Goal: Transaction & Acquisition: Purchase product/service

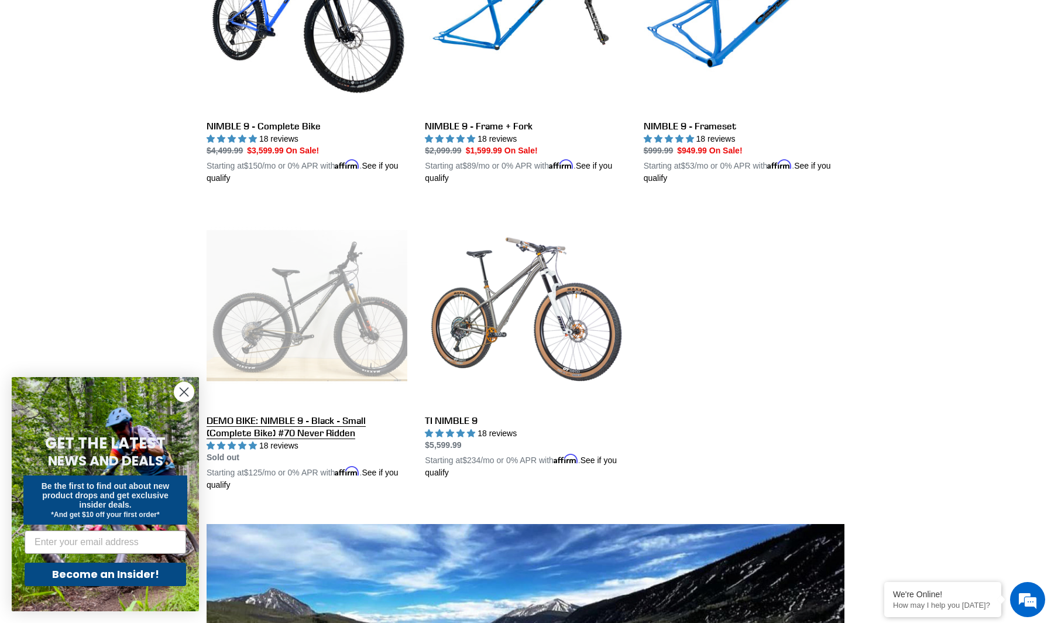
scroll to position [432, 0]
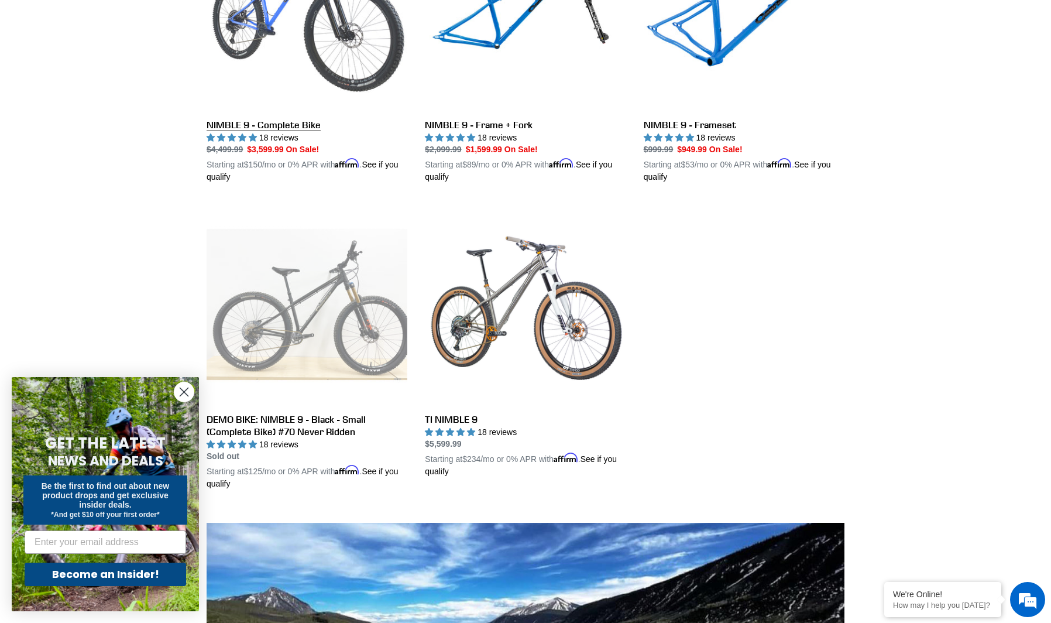
click at [274, 46] on link "NIMBLE 9 - Complete Bike" at bounding box center [307, 47] width 201 height 274
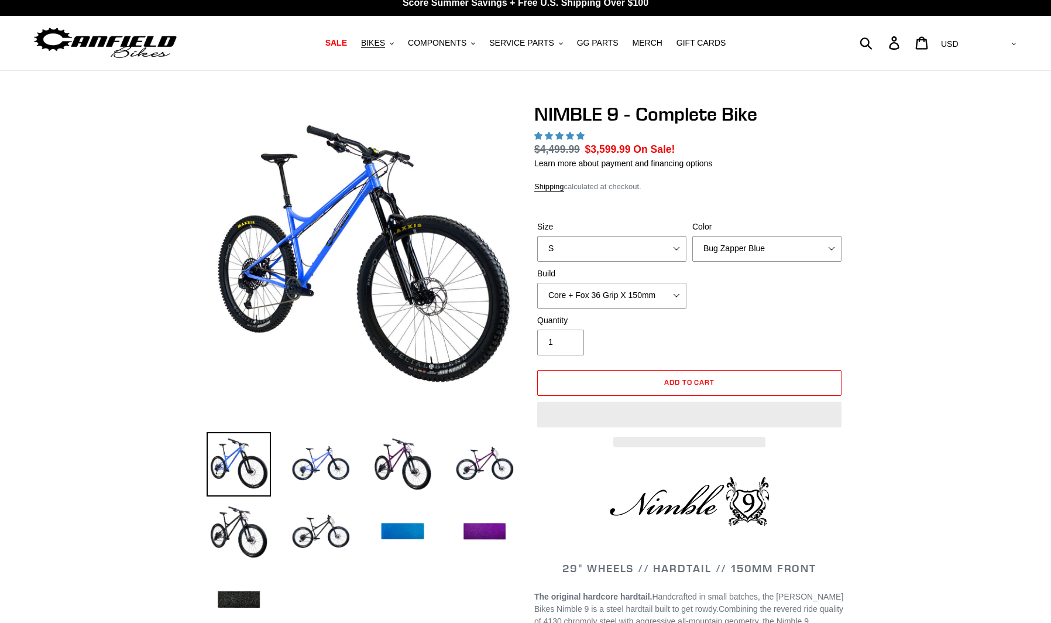
select select "highest-rating"
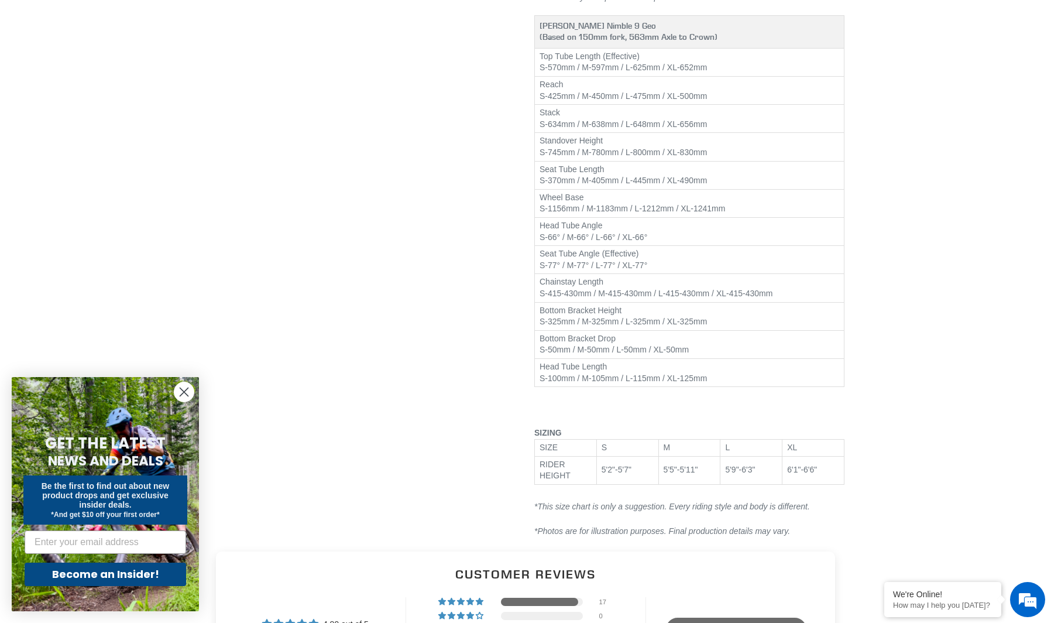
drag, startPoint x: 178, startPoint y: 394, endPoint x: 188, endPoint y: 390, distance: 10.5
click at [178, 394] on circle "Close dialog" at bounding box center [183, 391] width 19 height 19
